Goal: Navigation & Orientation: Find specific page/section

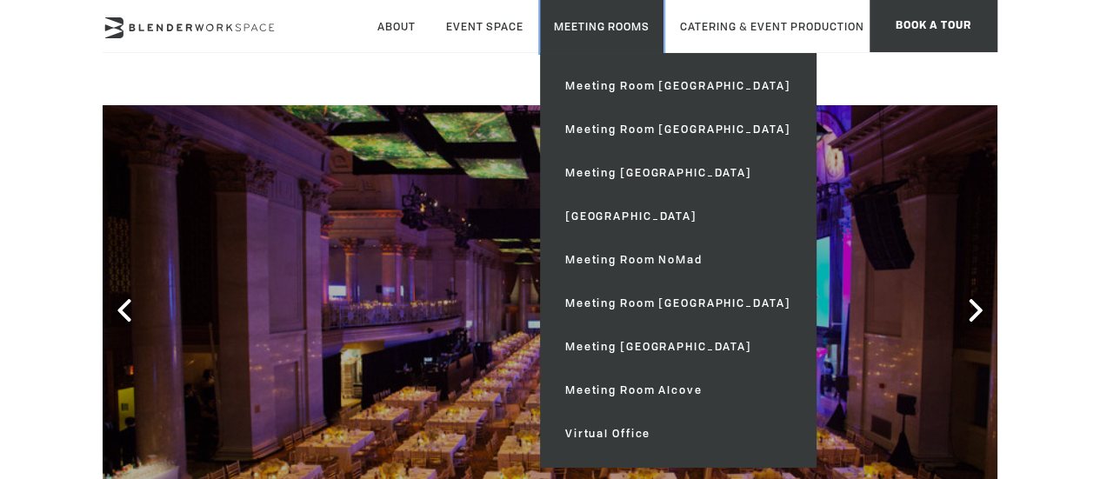
click at [663, 34] on link "Meeting Rooms" at bounding box center [601, 26] width 123 height 53
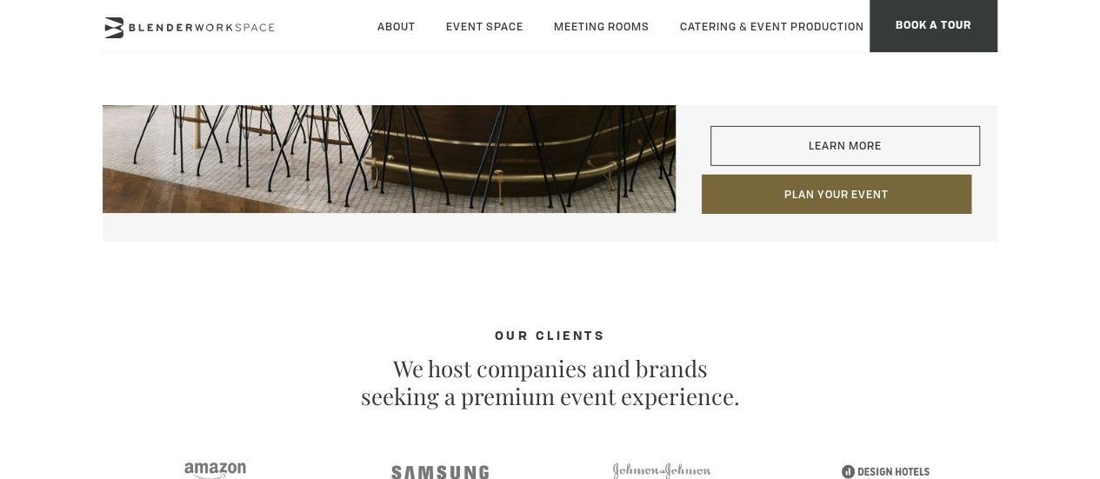
scroll to position [2869, 0]
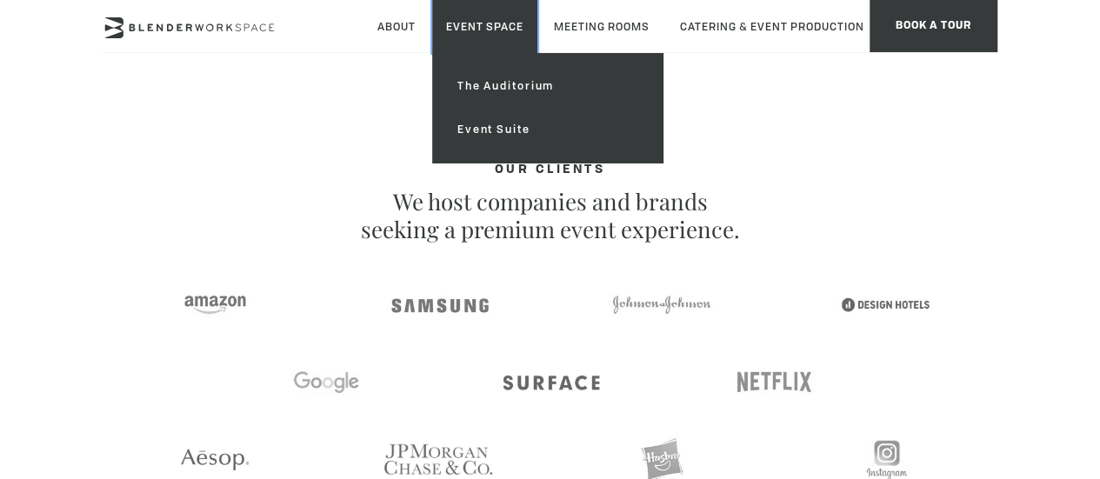
click at [531, 35] on link "Event Space" at bounding box center [484, 26] width 105 height 53
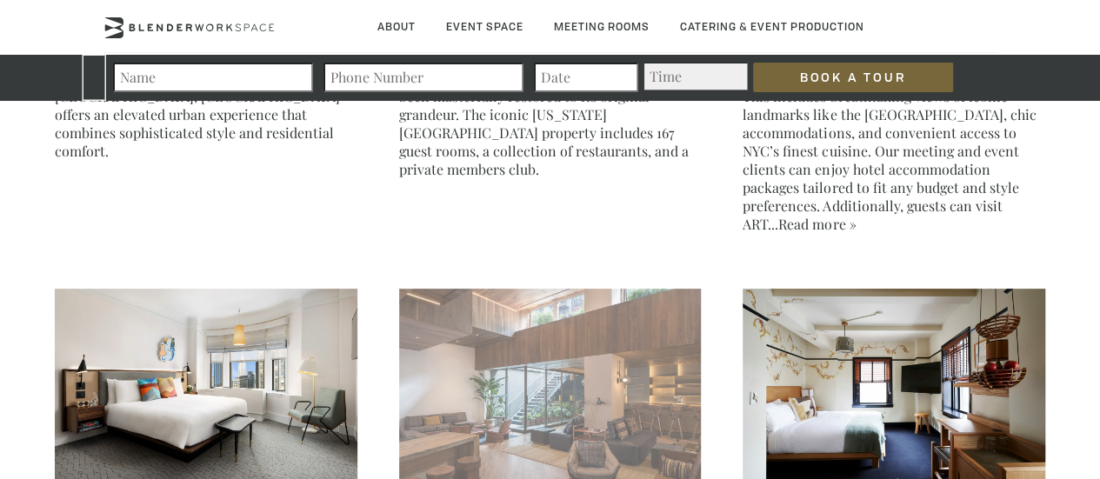
scroll to position [3564, 0]
